Goal: Task Accomplishment & Management: Complete application form

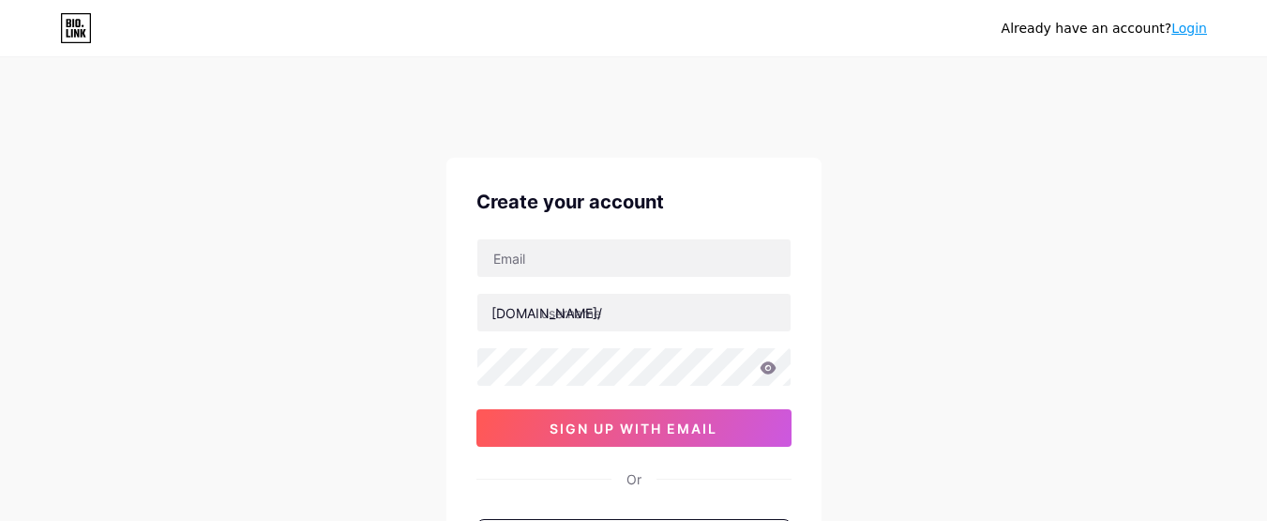
type input "[EMAIL_ADDRESS][DOMAIN_NAME]"
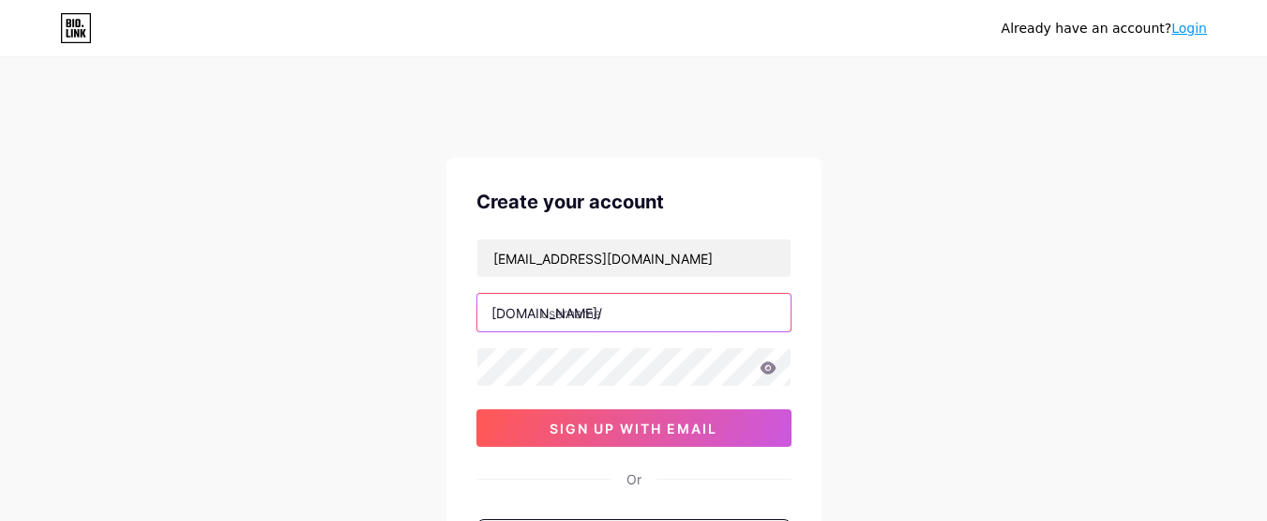
click at [638, 306] on input "text" at bounding box center [634, 313] width 313 height 38
type input "affordableassi"
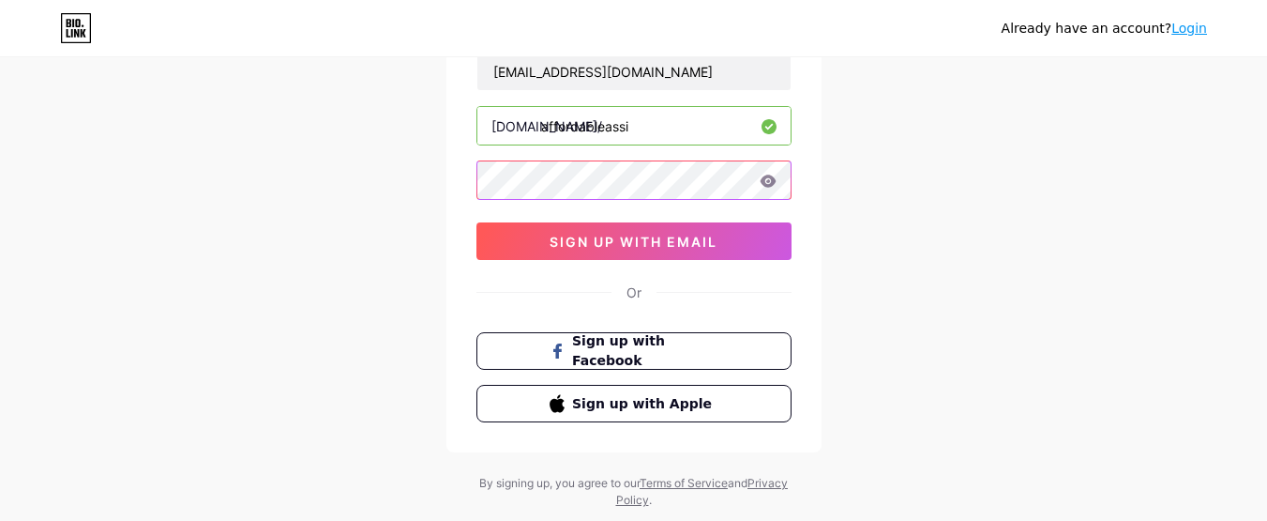
scroll to position [188, 0]
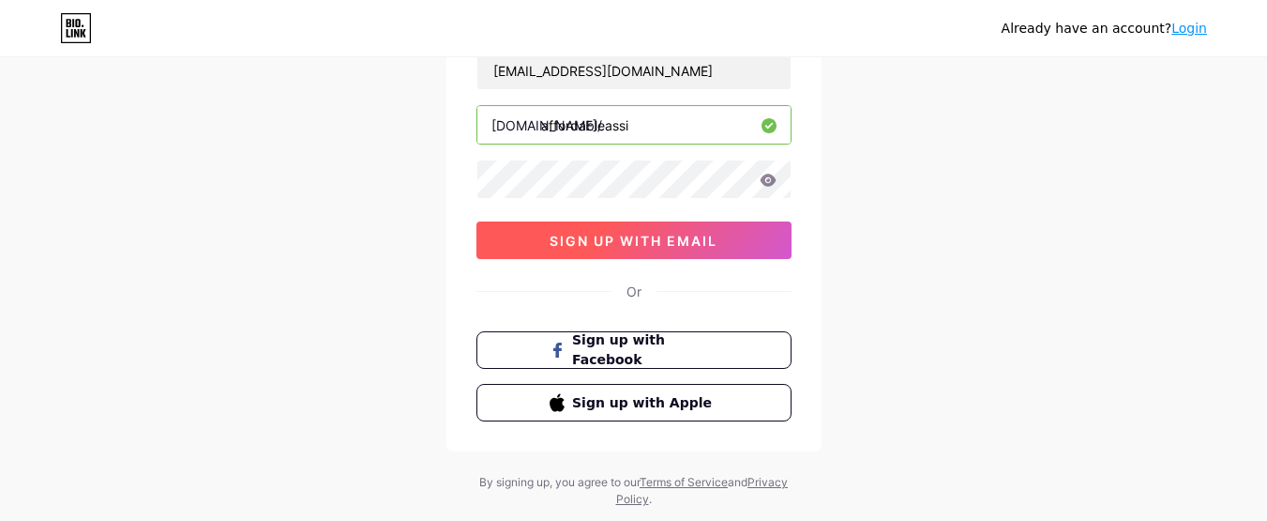
click at [673, 249] on button "sign up with email" at bounding box center [634, 240] width 315 height 38
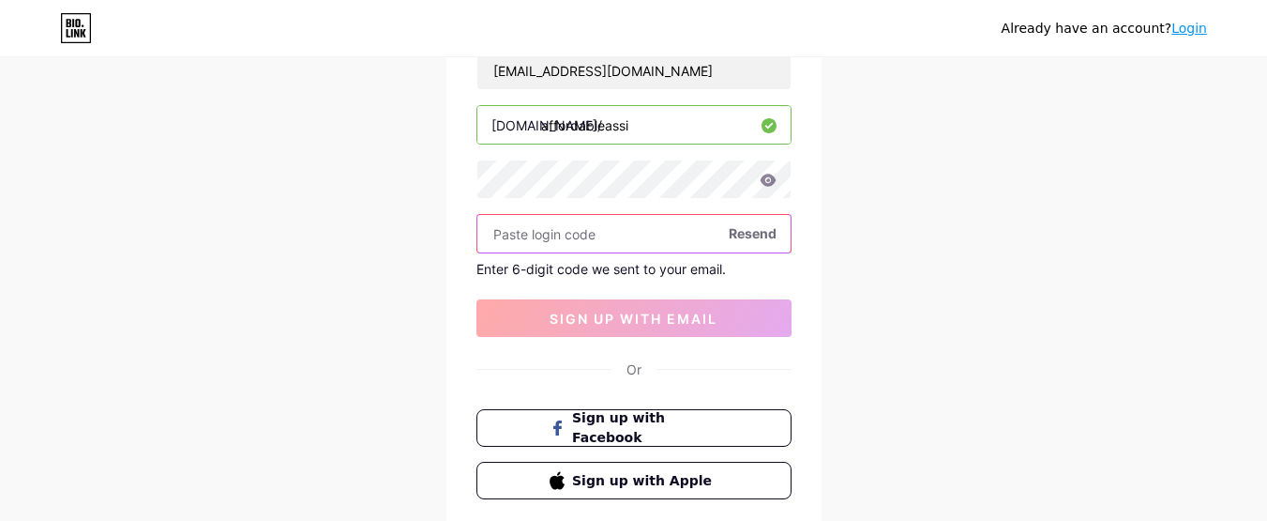
click at [568, 237] on input "text" at bounding box center [634, 234] width 313 height 38
paste input "218493"
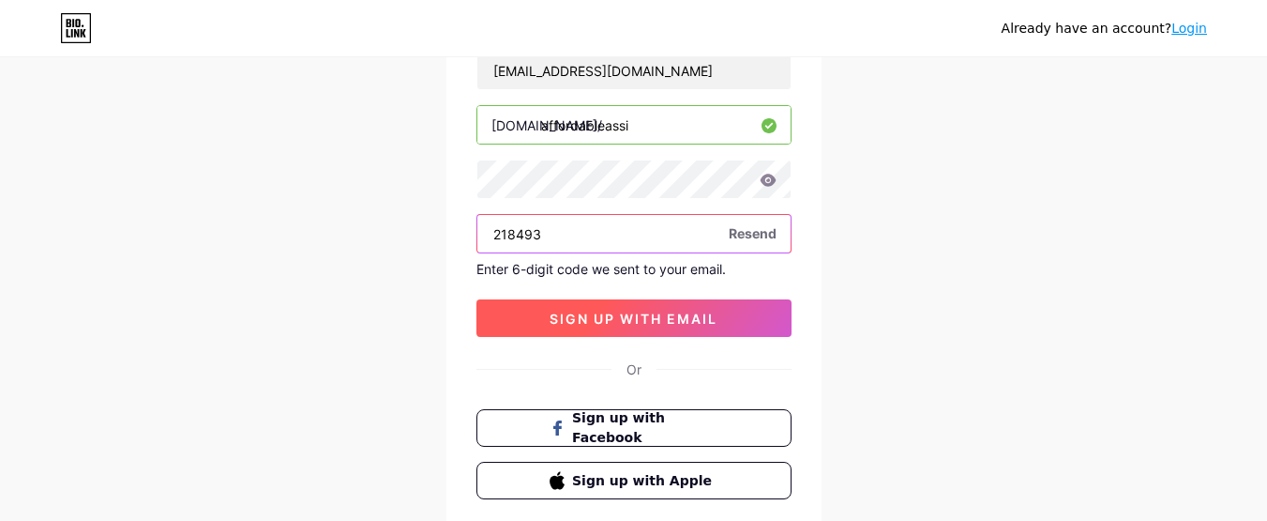
type input "218493"
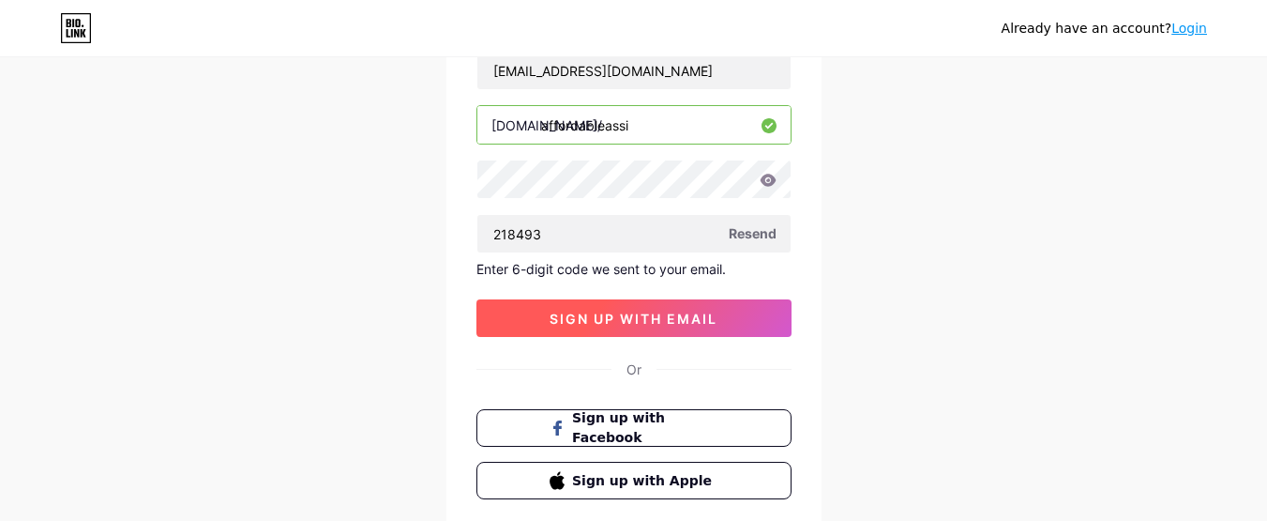
click at [599, 323] on span "sign up with email" at bounding box center [634, 319] width 168 height 16
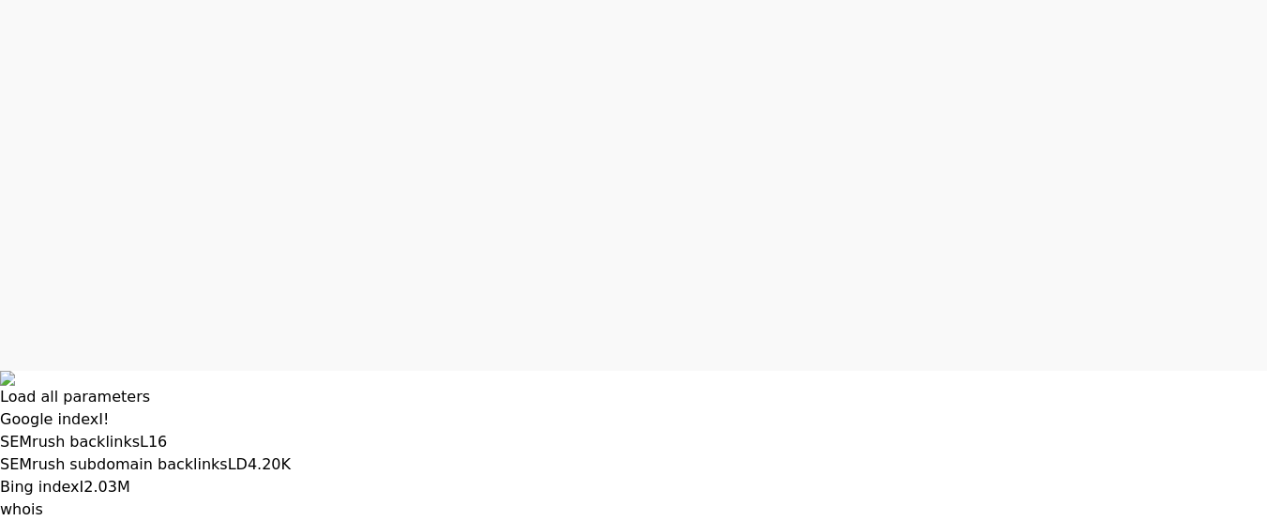
scroll to position [38, 0]
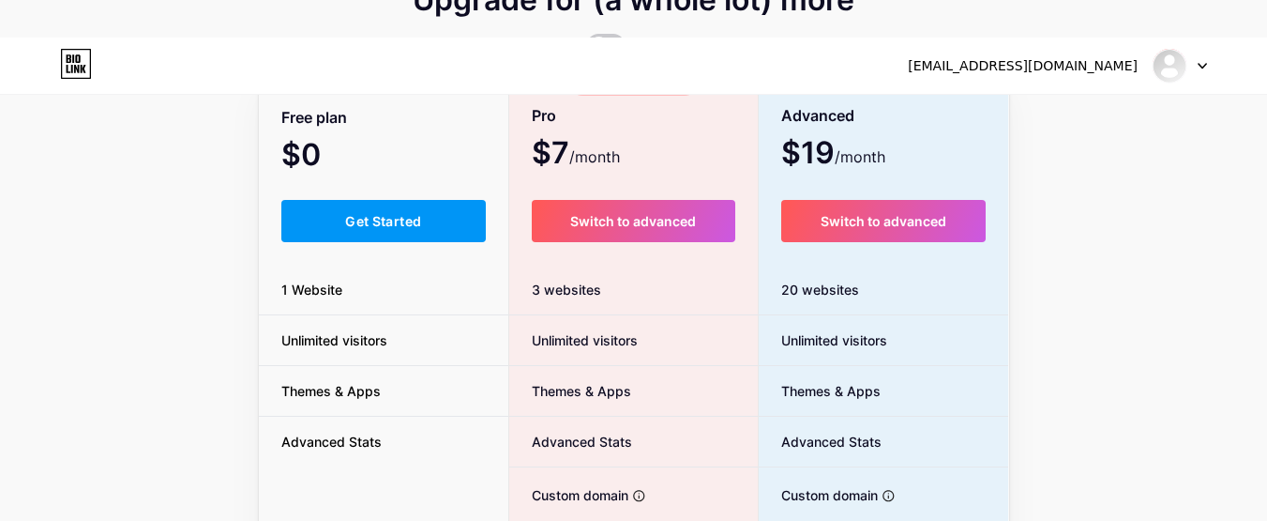
scroll to position [94, 0]
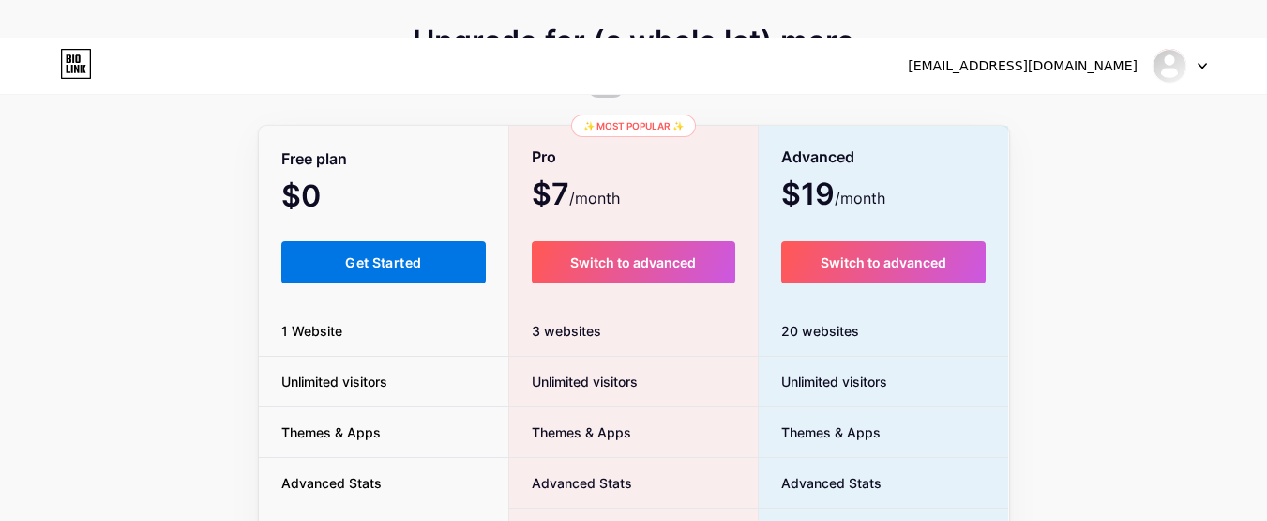
click at [383, 272] on button "Get Started" at bounding box center [383, 262] width 205 height 42
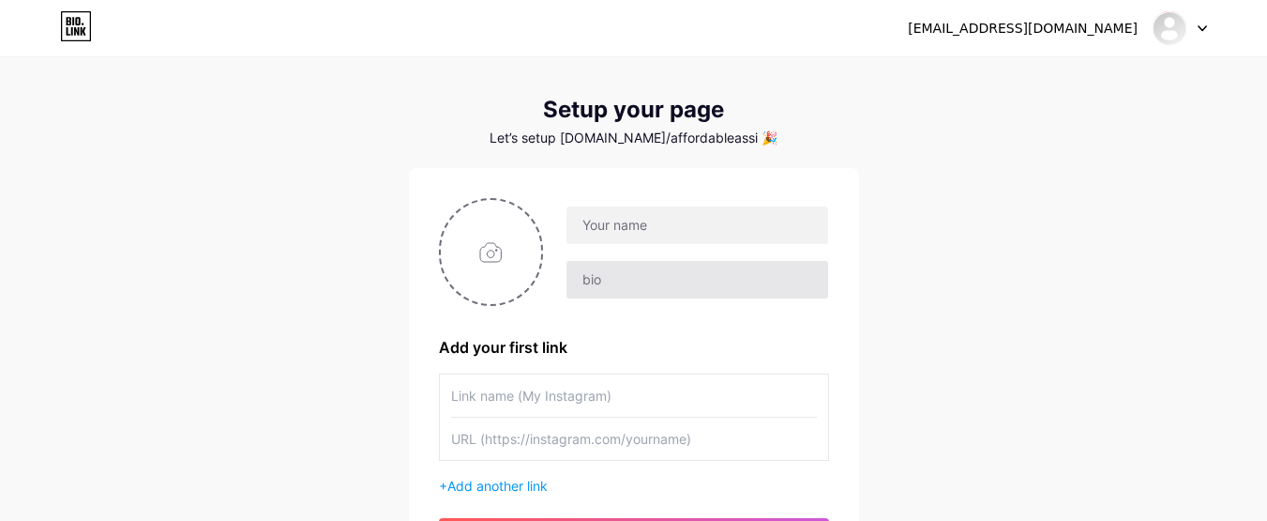
scroll to position [94, 0]
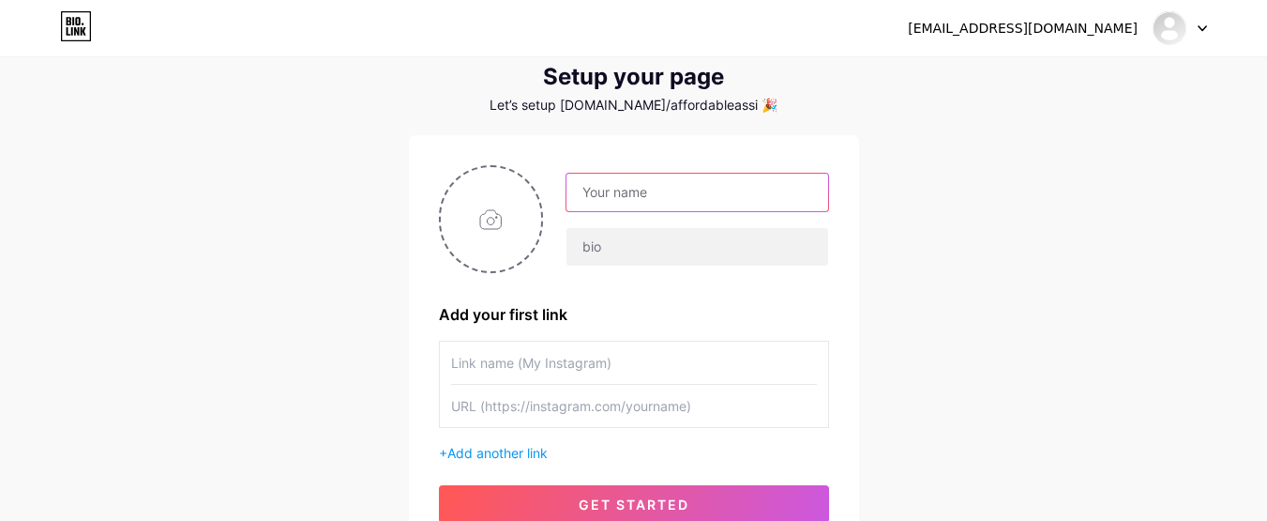
click at [657, 188] on input "text" at bounding box center [697, 193] width 261 height 38
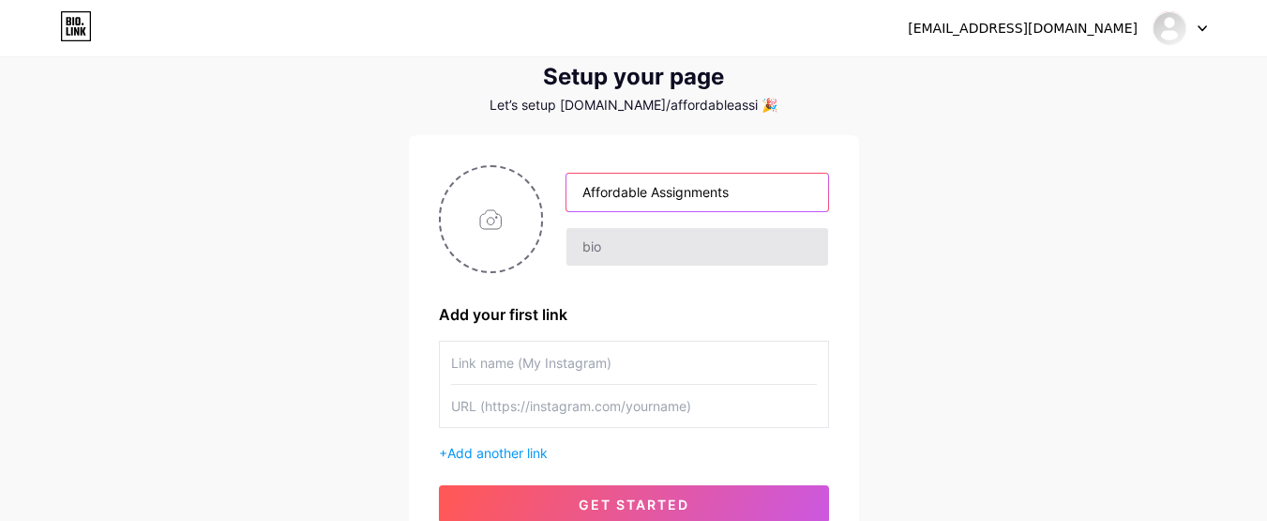
type input "Affordable Assignments"
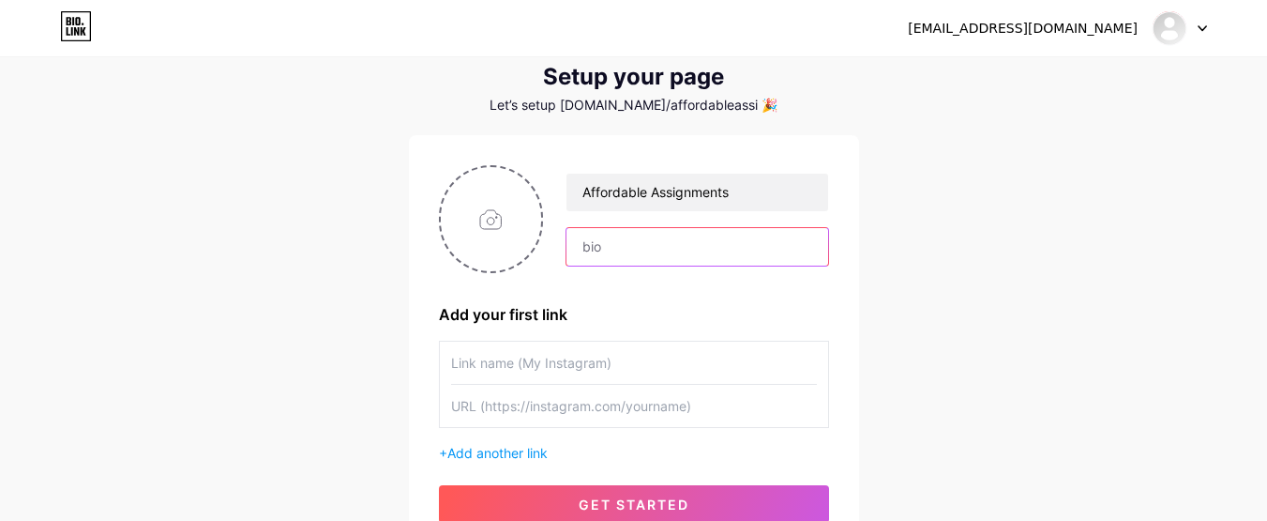
click at [702, 253] on input "text" at bounding box center [697, 247] width 261 height 38
click at [660, 250] on input "text" at bounding box center [697, 247] width 261 height 38
paste input "Affordable Assignments UK offers expert engineering dissertation writing servic…"
click at [570, 363] on input "text" at bounding box center [634, 362] width 366 height 42
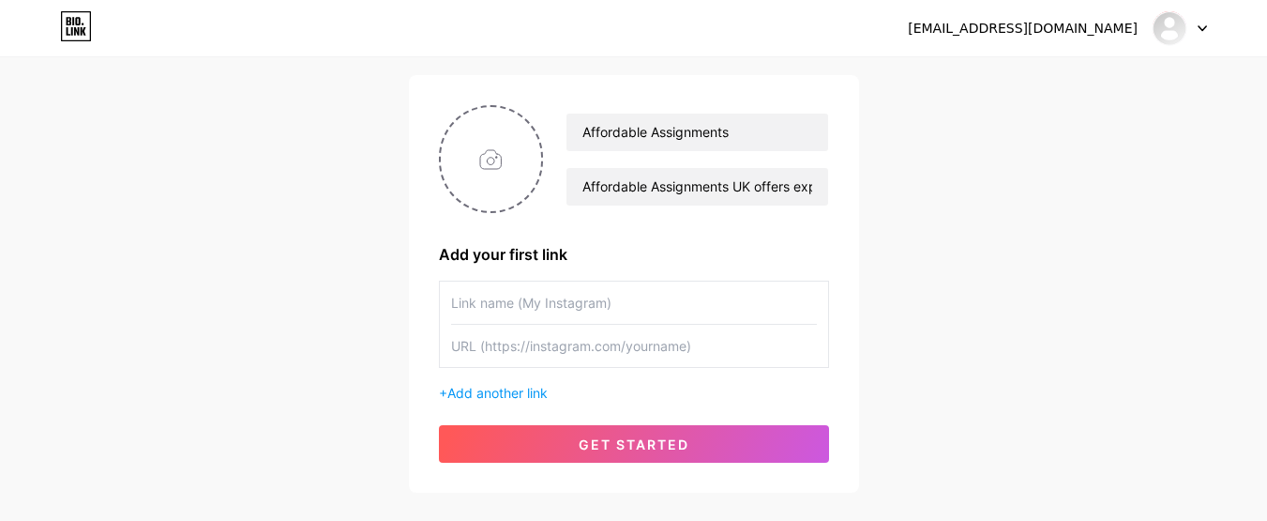
scroll to position [188, 0]
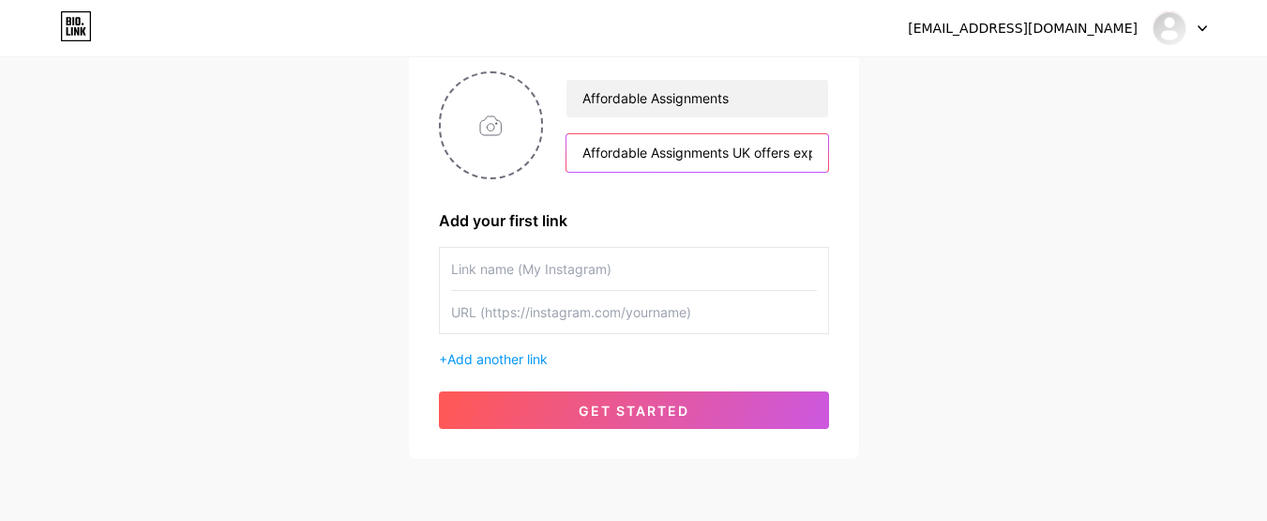
click at [779, 160] on input "Affordable Assignments UK offers expert engineering dissertation writing servic…" at bounding box center [697, 153] width 261 height 38
drag, startPoint x: 658, startPoint y: 150, endPoint x: 679, endPoint y: 156, distance: 22.3
click at [679, 156] on input "Affordable Assignments UK offers expert engineering dissertation writing servic…" at bounding box center [697, 153] width 261 height 38
click at [676, 155] on input "Affordable Assignments UK offers expert engineering dissertation writing servic…" at bounding box center [697, 153] width 261 height 38
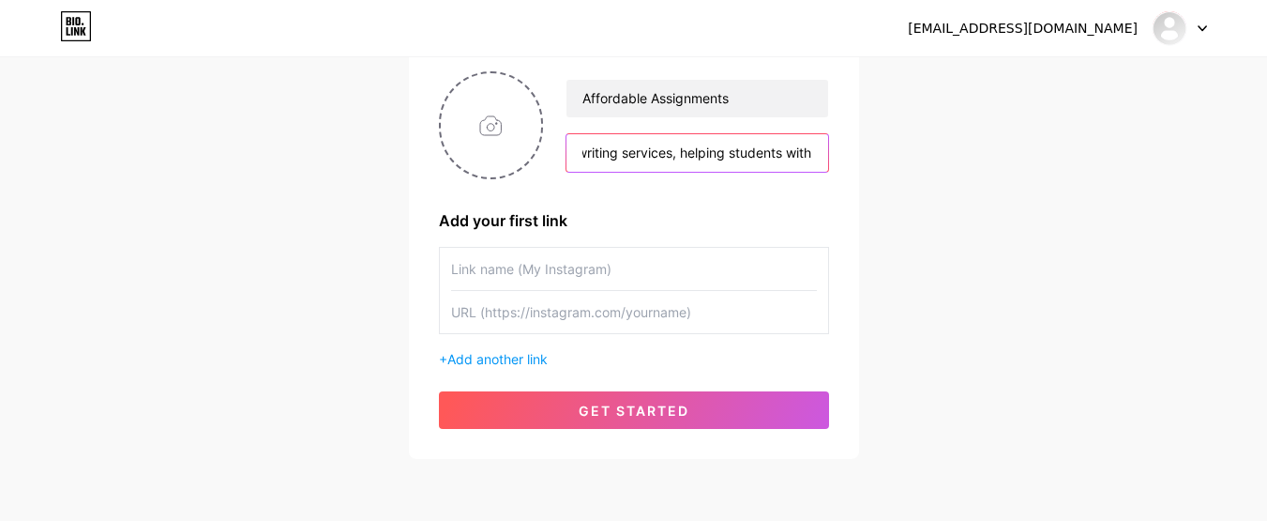
click at [679, 151] on input "Affordable Assignments UK offers expert engineering dissertation writing servic…" at bounding box center [697, 153] width 261 height 38
type input "Affordable Assignments UK offers expert engineering dissertation writing servic…"
click at [587, 267] on input "text" at bounding box center [634, 269] width 366 height 42
paste input "engineering dissertation writing services"
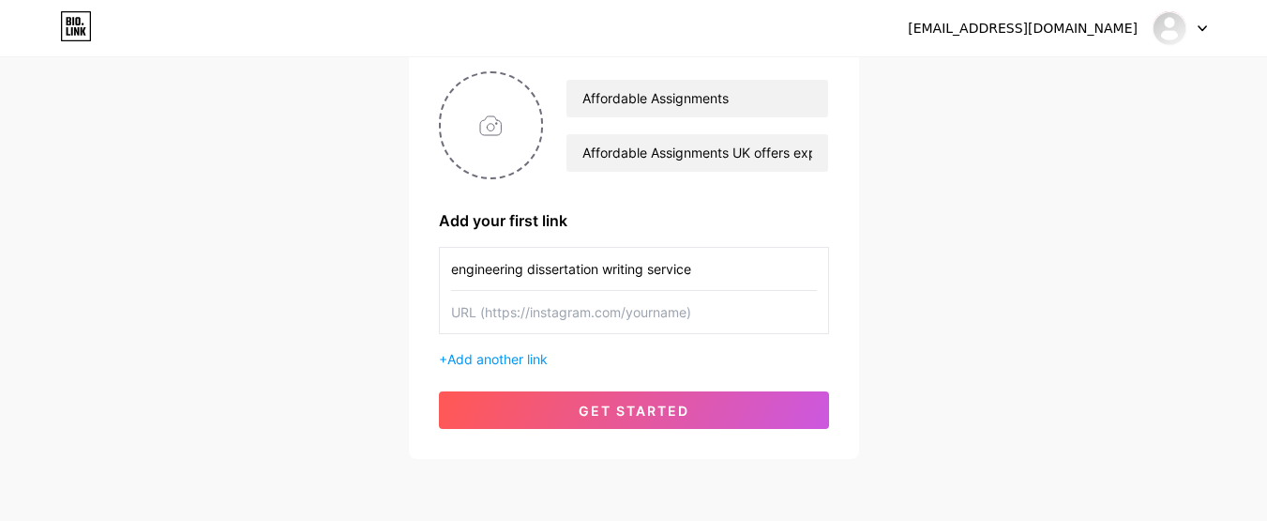
type input "engineering dissertation writing service"
click at [642, 319] on input "text" at bounding box center [634, 312] width 366 height 42
click at [584, 312] on input "text" at bounding box center [634, 312] width 366 height 42
paste input "[URL][DOMAIN_NAME]"
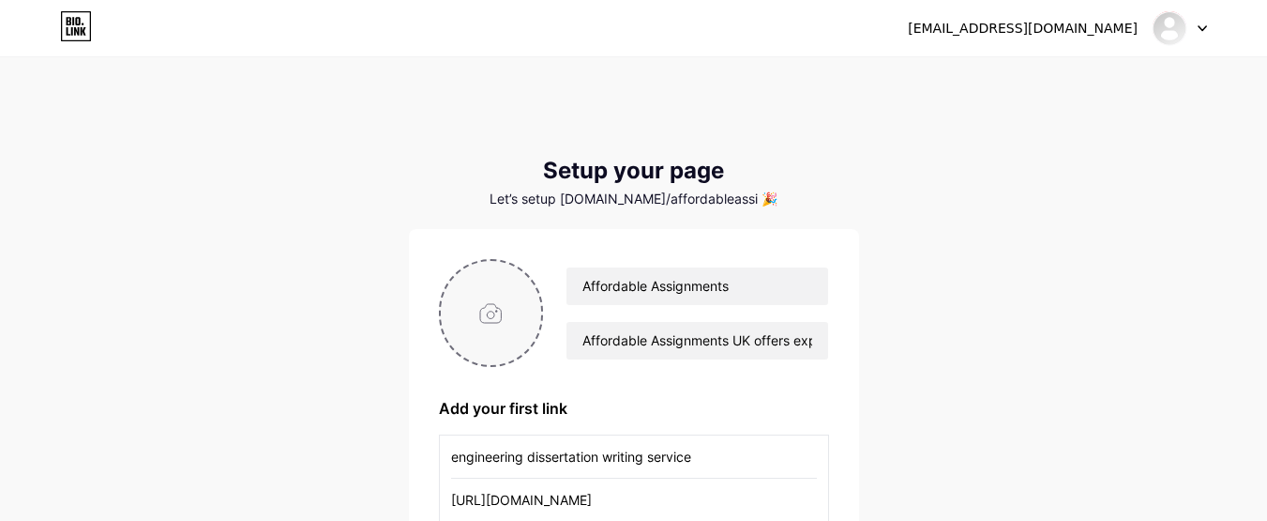
type input "[URL][DOMAIN_NAME]"
click at [494, 314] on input "file" at bounding box center [491, 313] width 101 height 104
type input "C:\fakepath\AA logo (1).png"
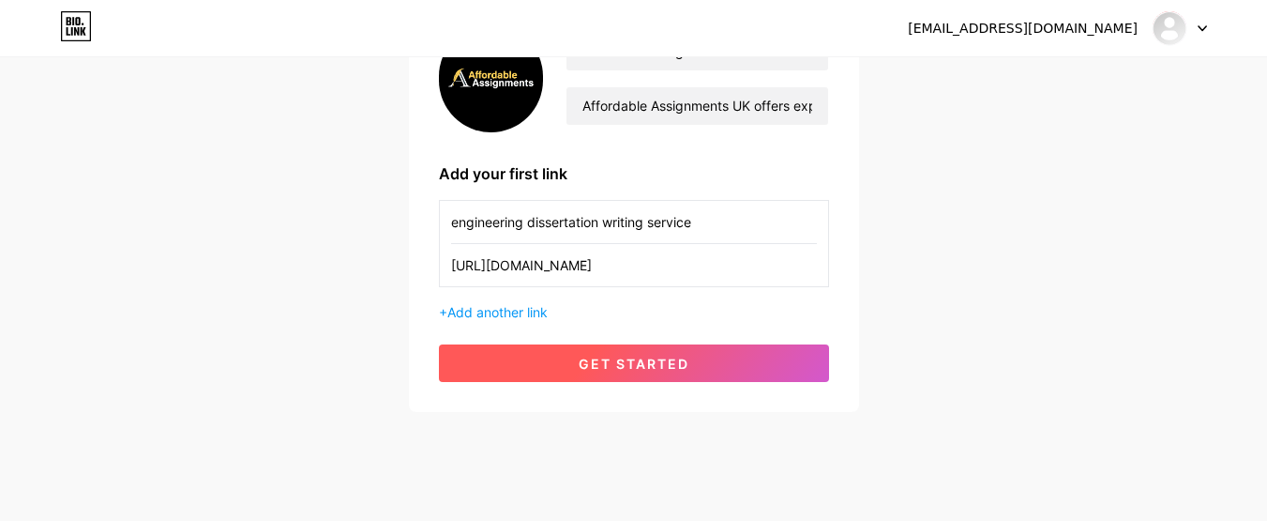
scroll to position [261, 0]
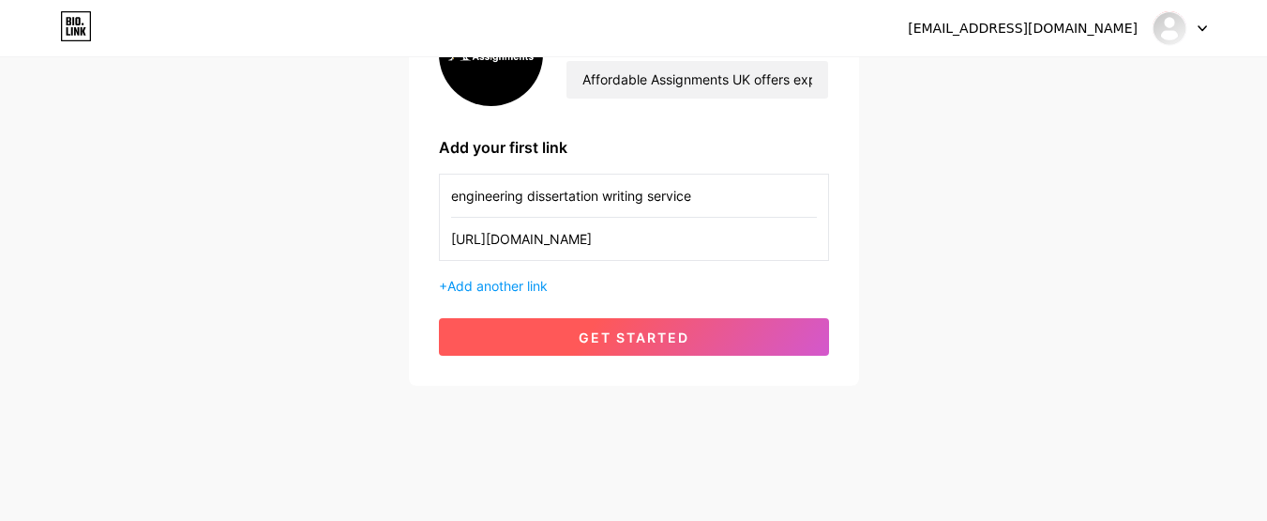
click at [657, 338] on span "get started" at bounding box center [634, 337] width 111 height 16
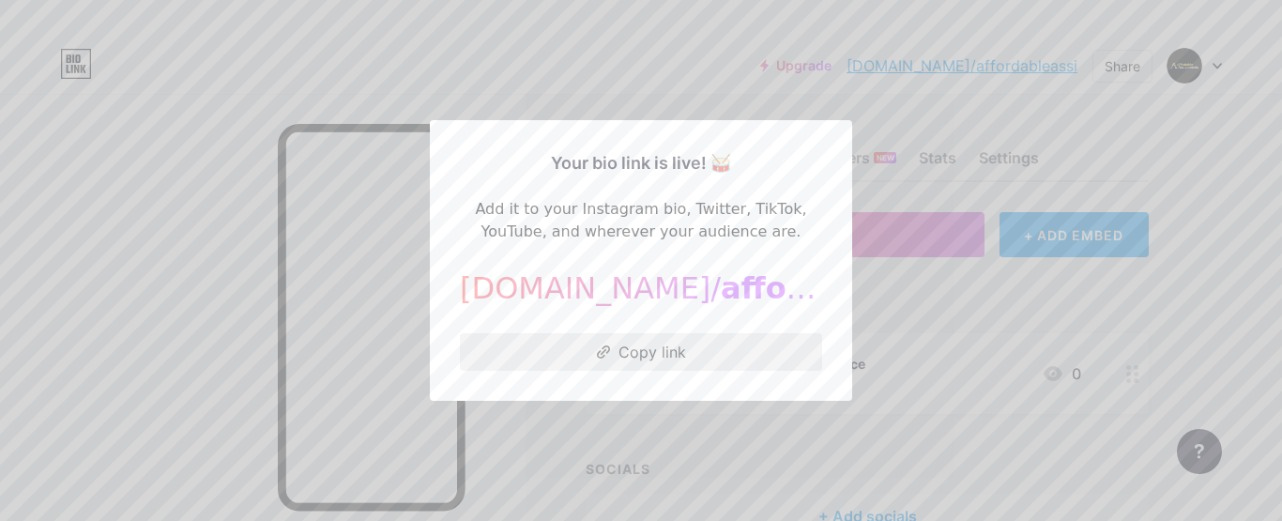
click at [649, 354] on button "Copy link" at bounding box center [641, 352] width 362 height 38
click at [920, 185] on div at bounding box center [641, 260] width 1282 height 521
